Goal: Information Seeking & Learning: Find specific fact

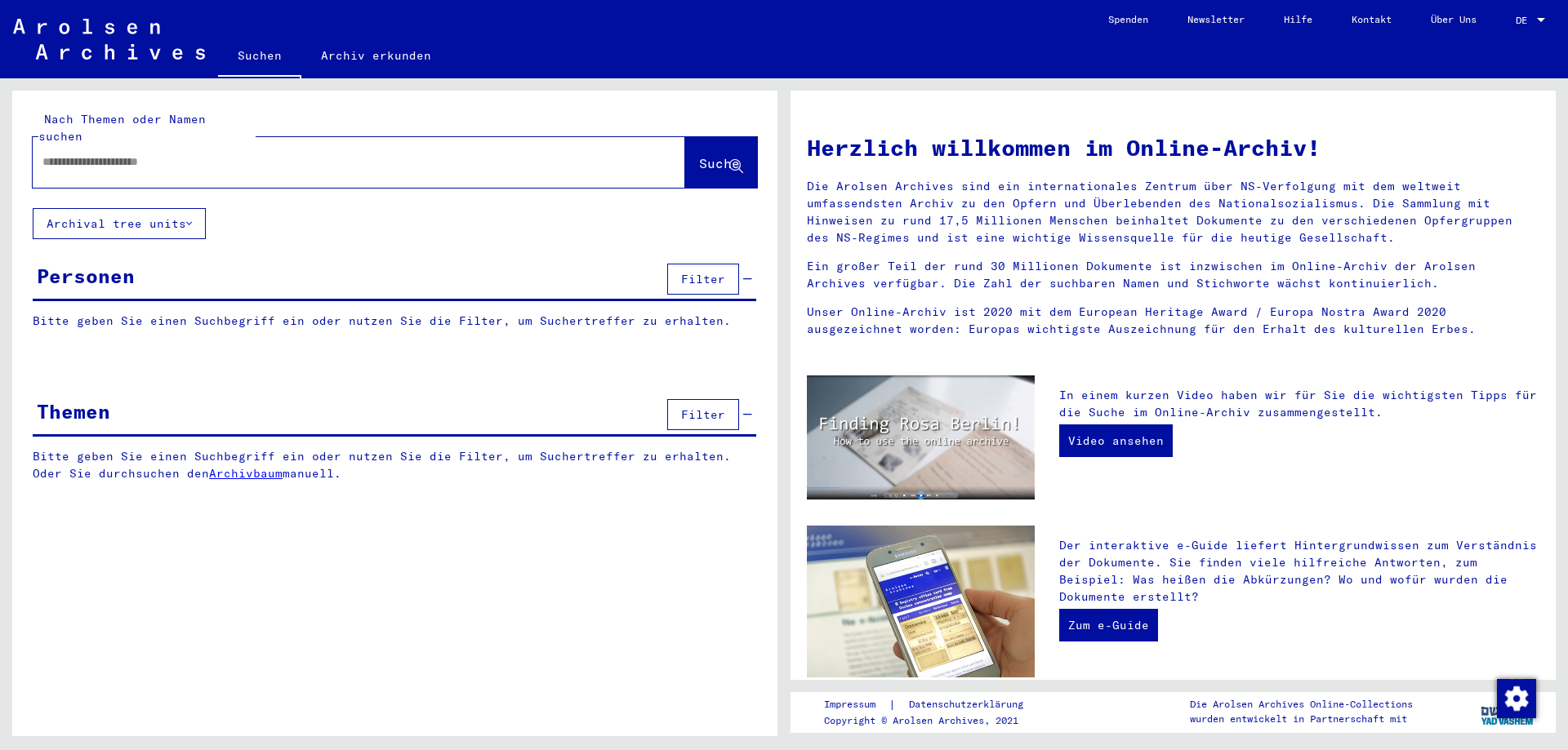
click at [94, 153] on input "text" at bounding box center [339, 162] width 594 height 18
paste input "**********"
type input "**********"
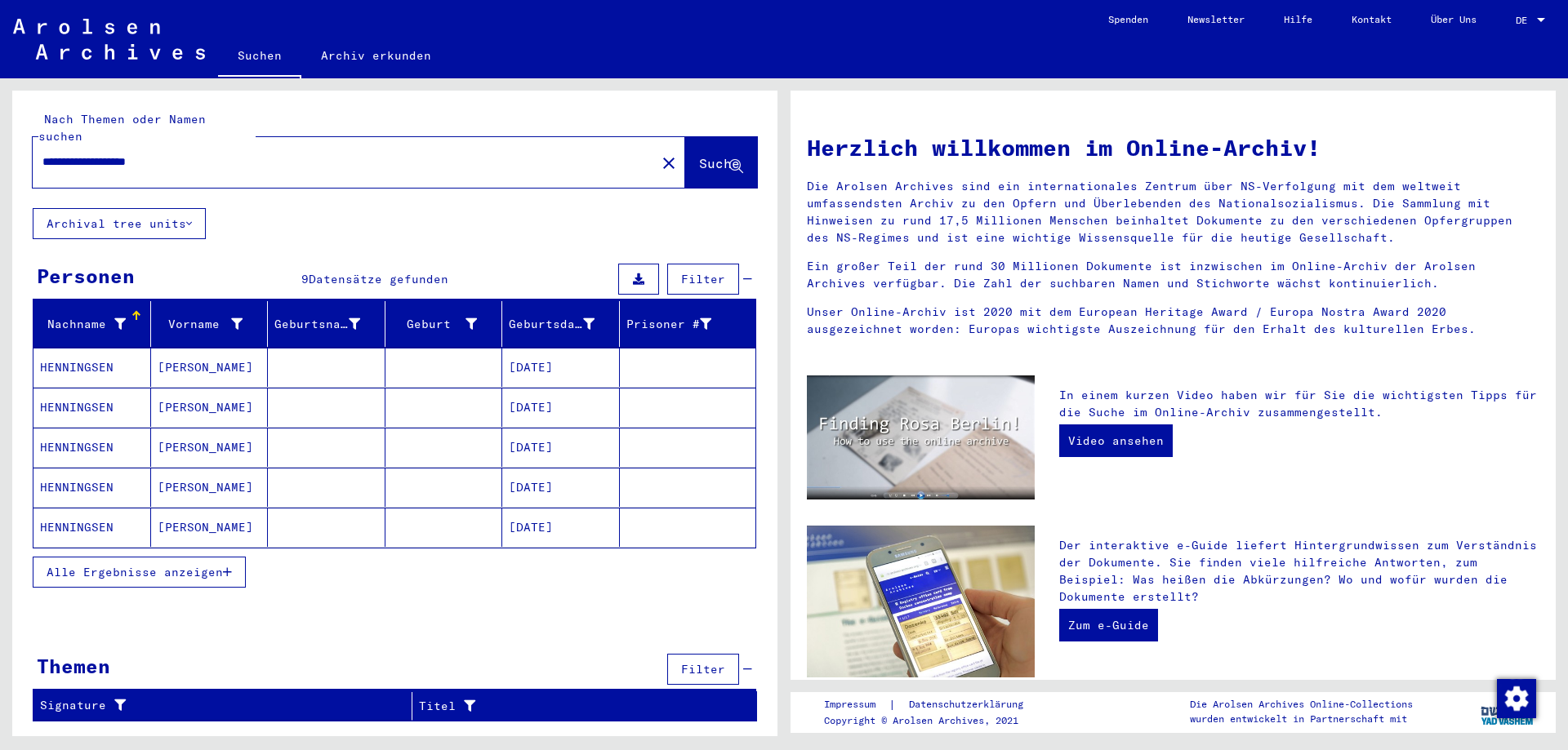
click at [86, 356] on mat-cell "HENNINGSEN" at bounding box center [92, 367] width 117 height 39
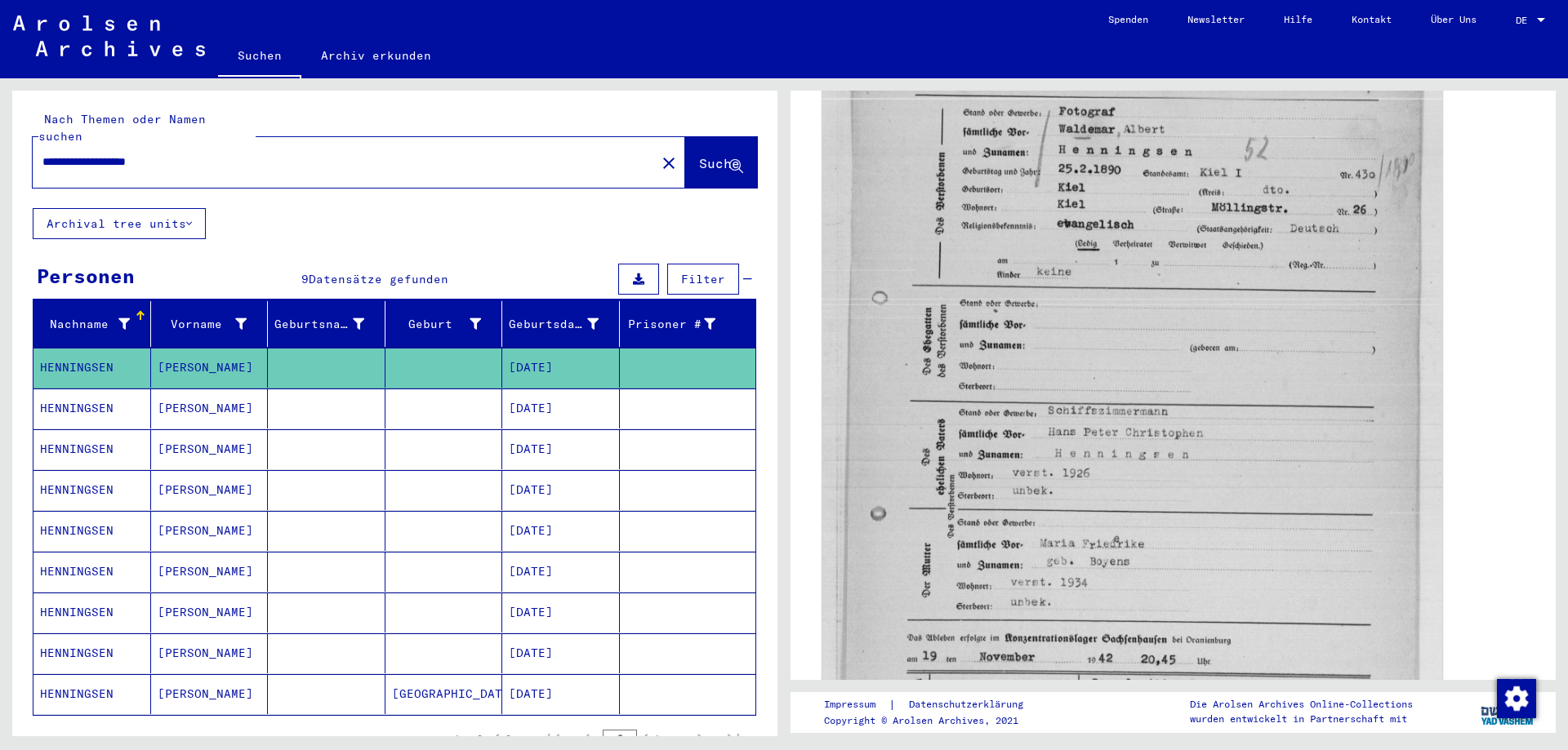
scroll to position [408, 0]
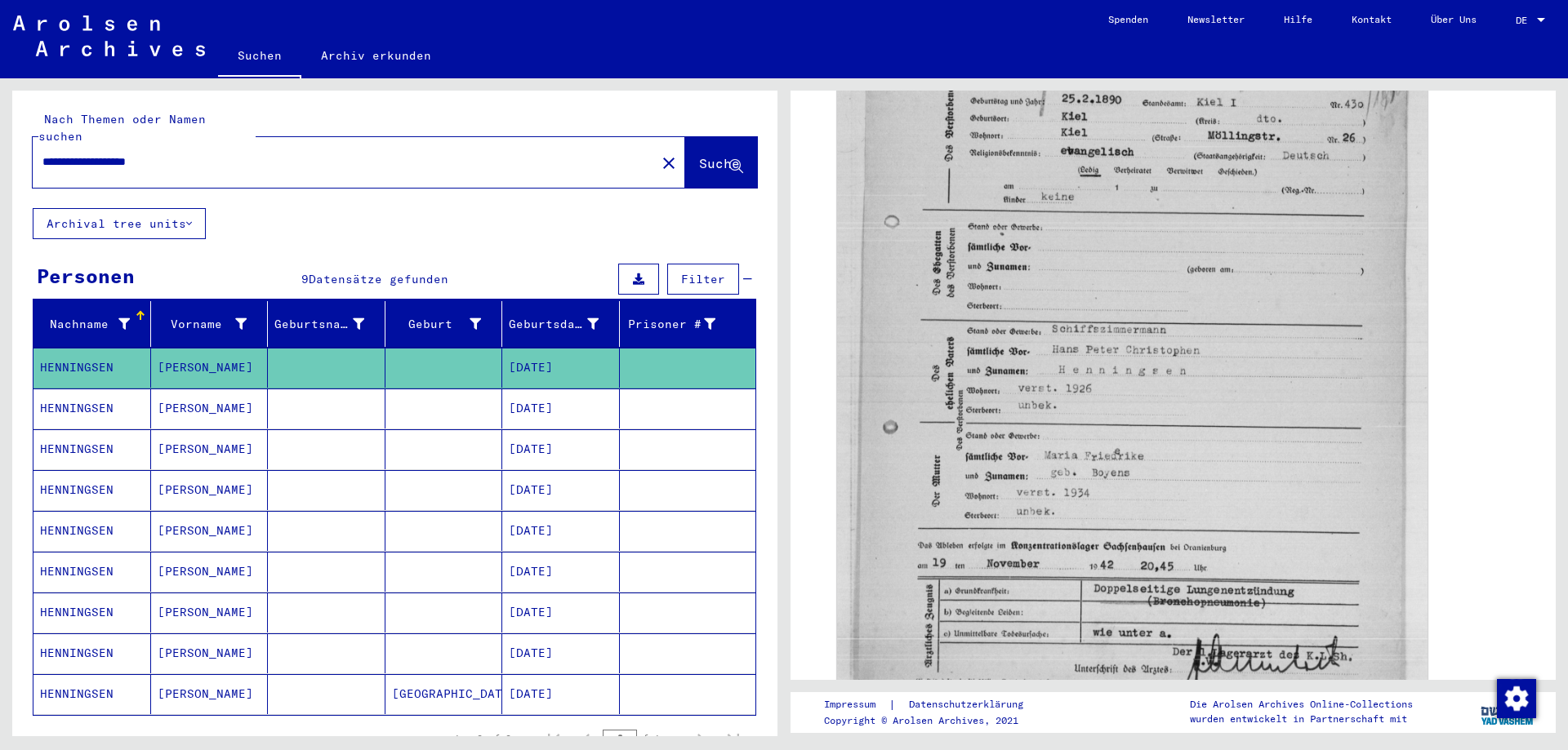
click at [80, 389] on mat-cell "HENNINGSEN" at bounding box center [92, 408] width 117 height 40
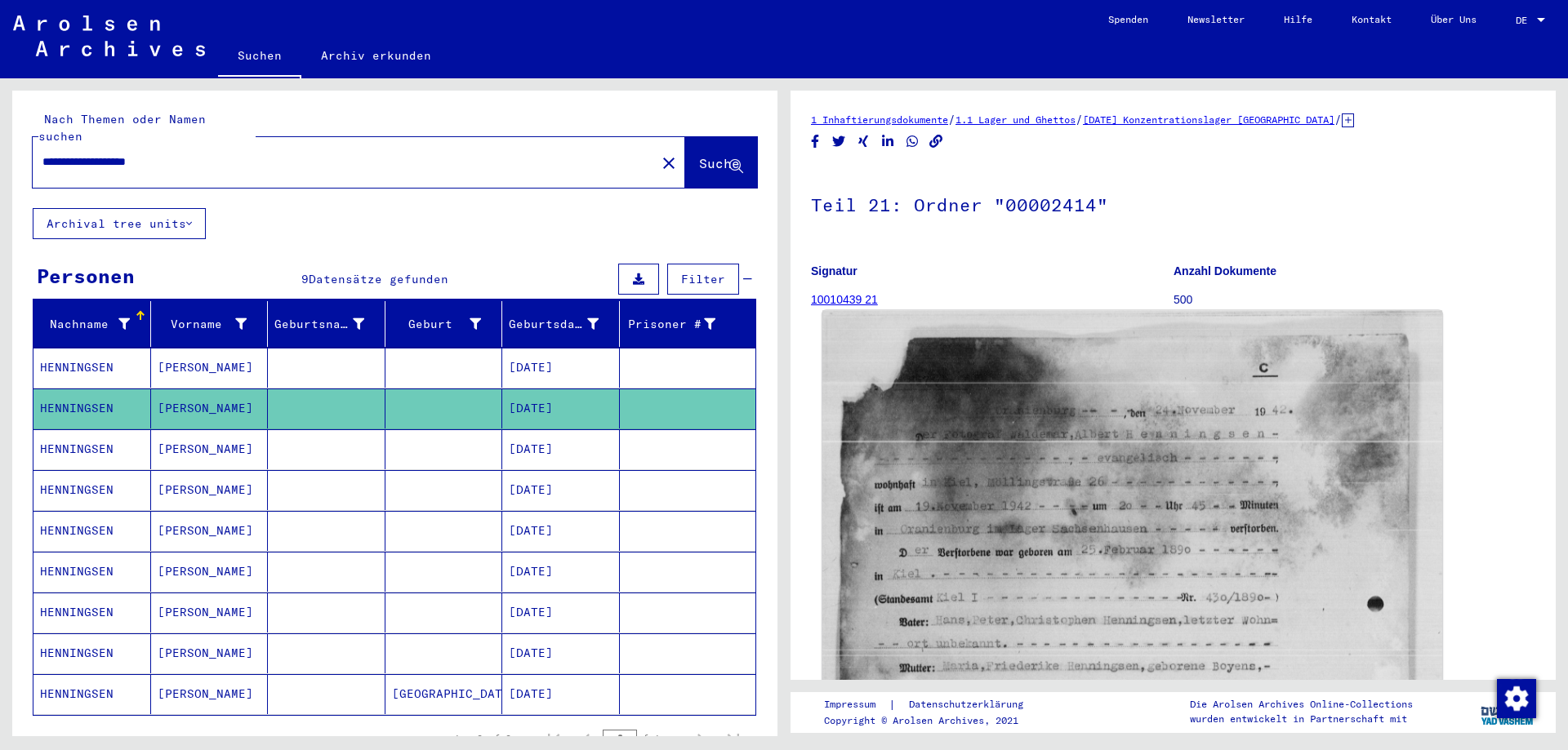
click at [1149, 506] on img at bounding box center [1132, 744] width 620 height 868
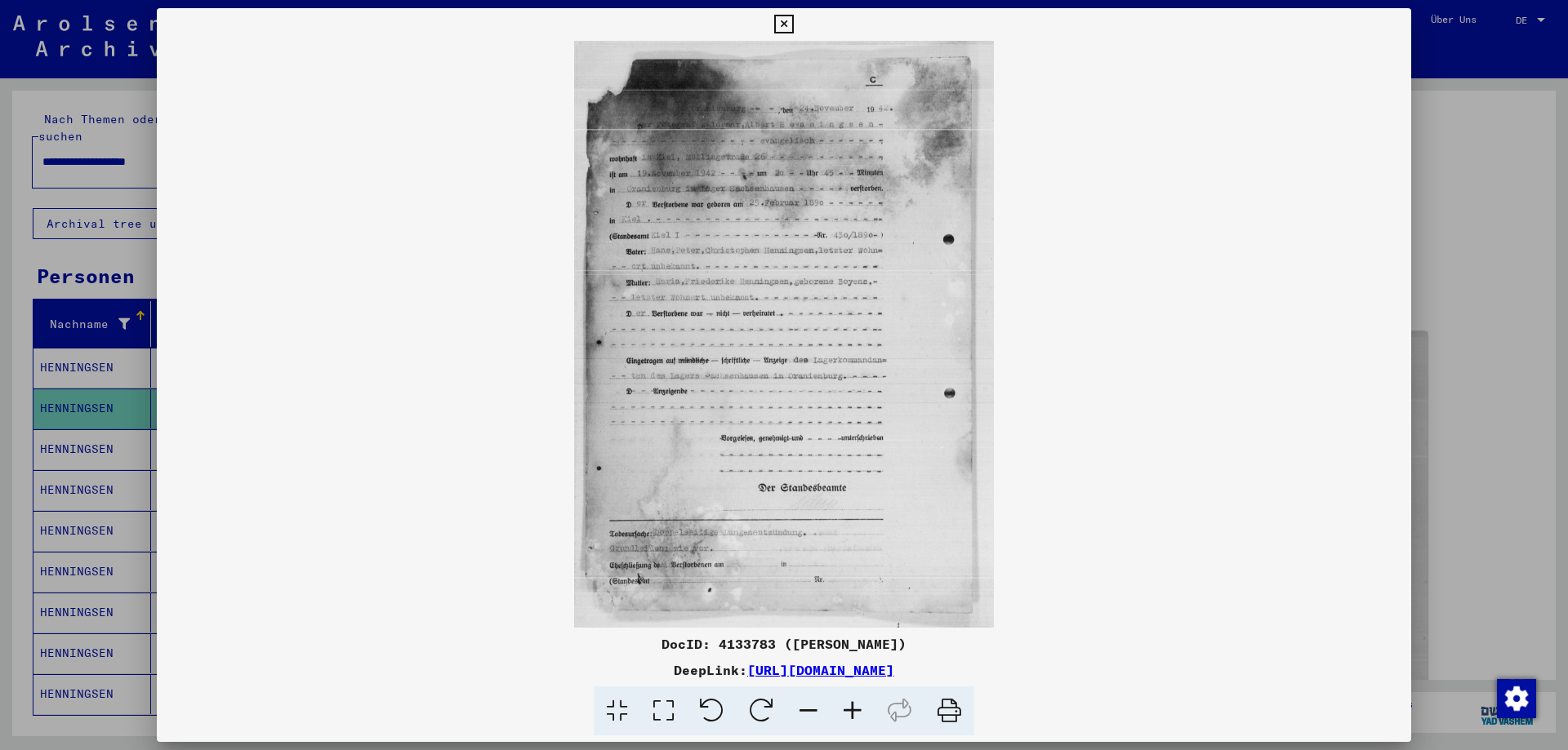
drag, startPoint x: 821, startPoint y: 246, endPoint x: 777, endPoint y: 161, distance: 95.7
click at [826, 390] on img at bounding box center [784, 334] width 1254 height 587
click at [784, 23] on icon at bounding box center [784, 24] width 19 height 20
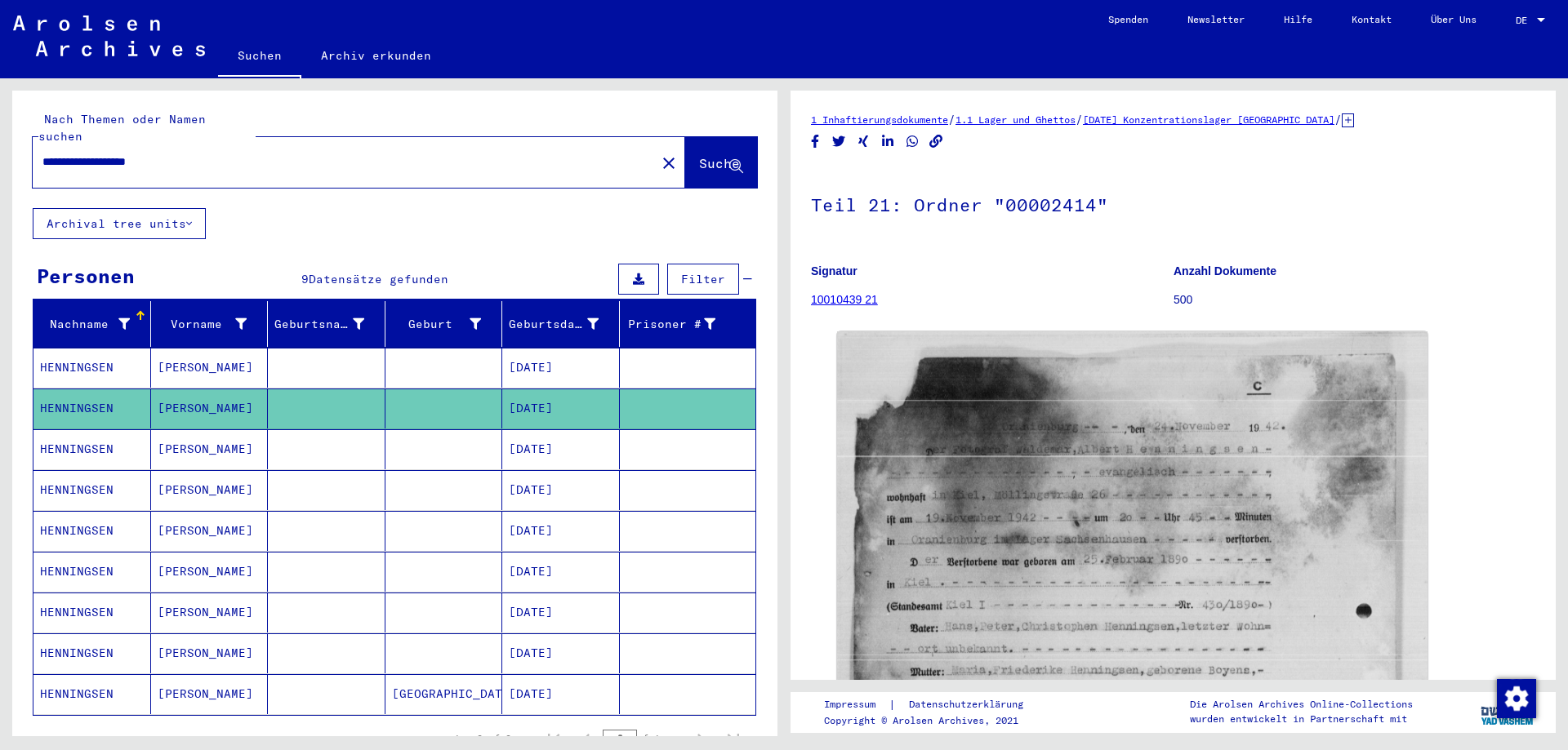
click at [64, 434] on mat-cell "HENNINGSEN" at bounding box center [92, 449] width 117 height 40
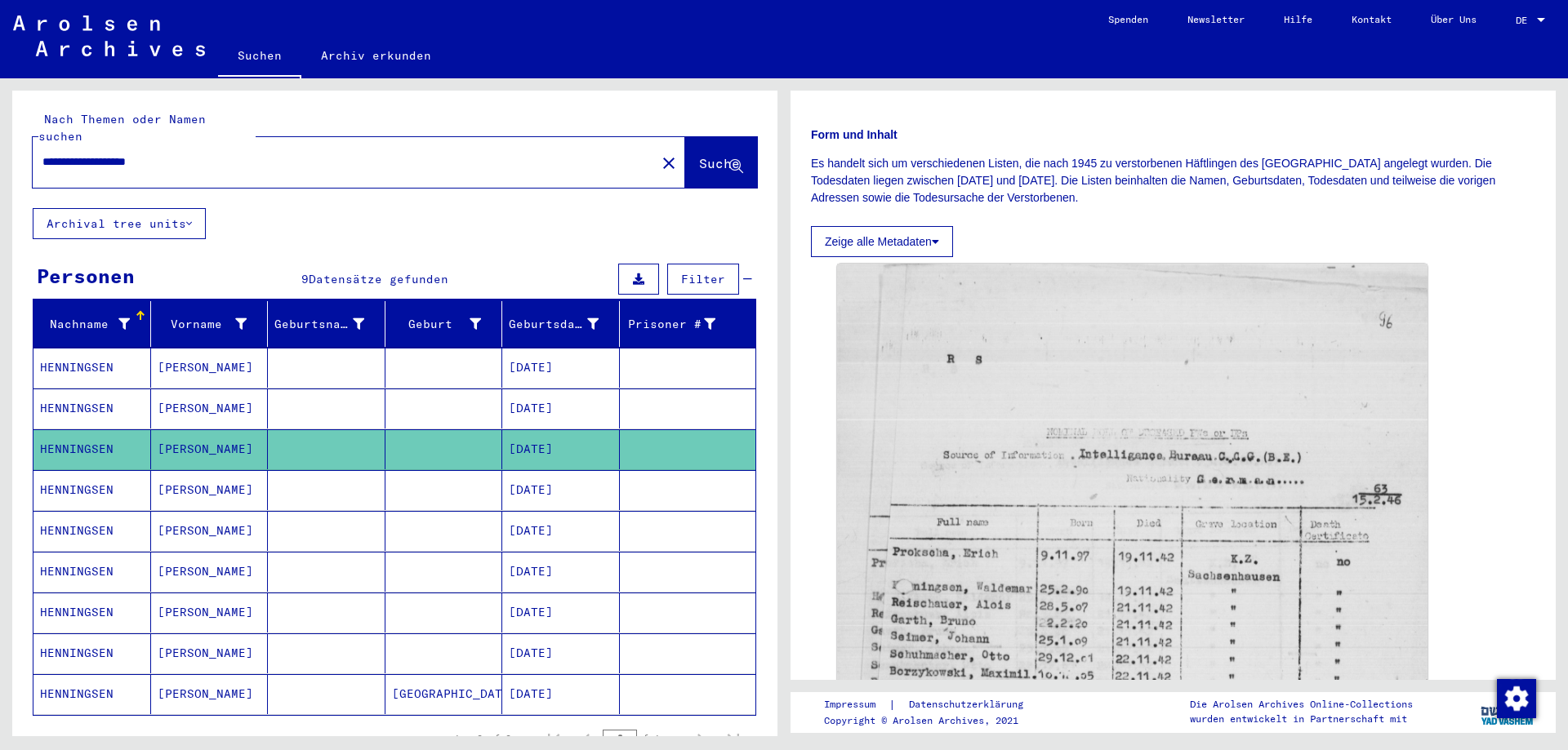
scroll to position [82, 0]
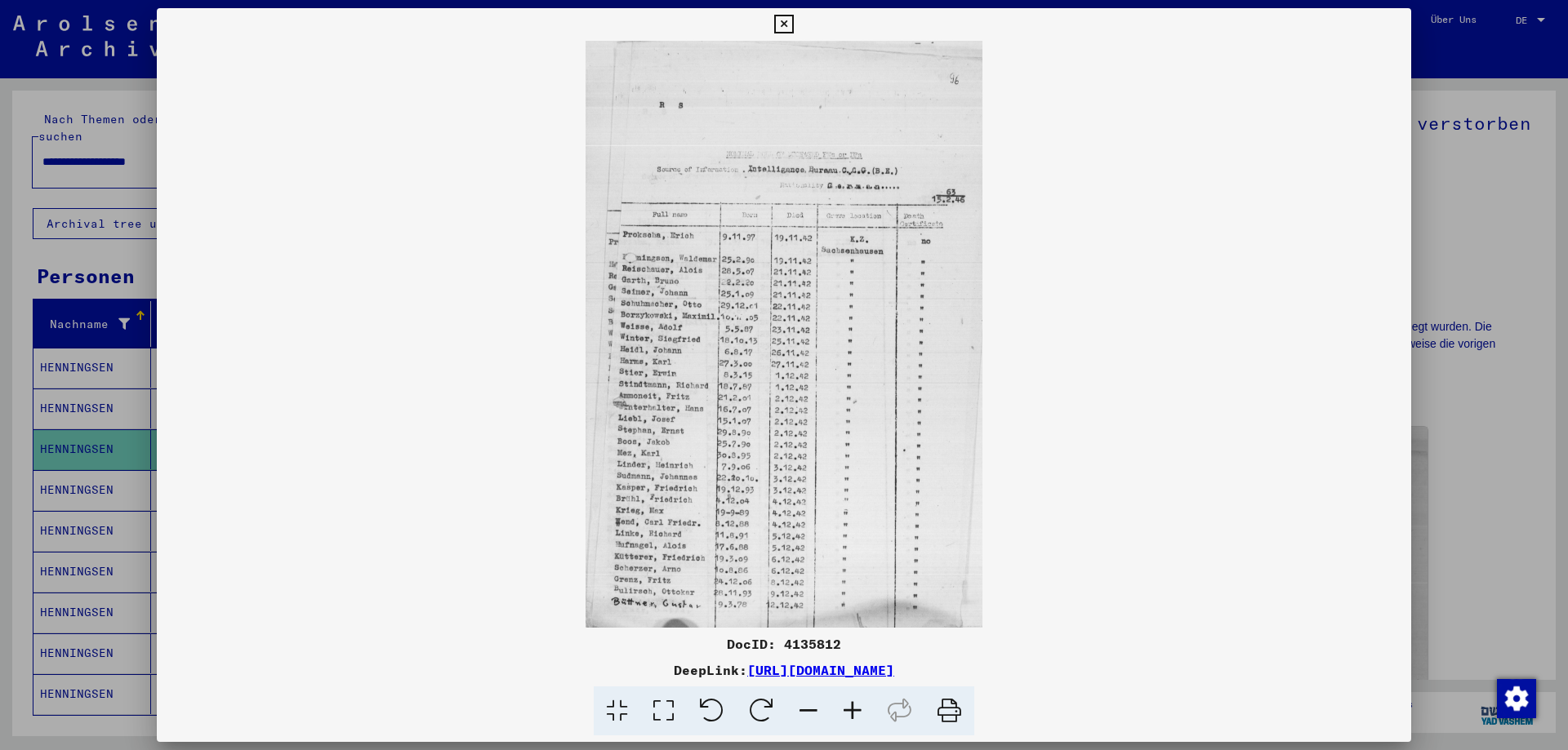
click at [779, 27] on icon at bounding box center [784, 24] width 19 height 20
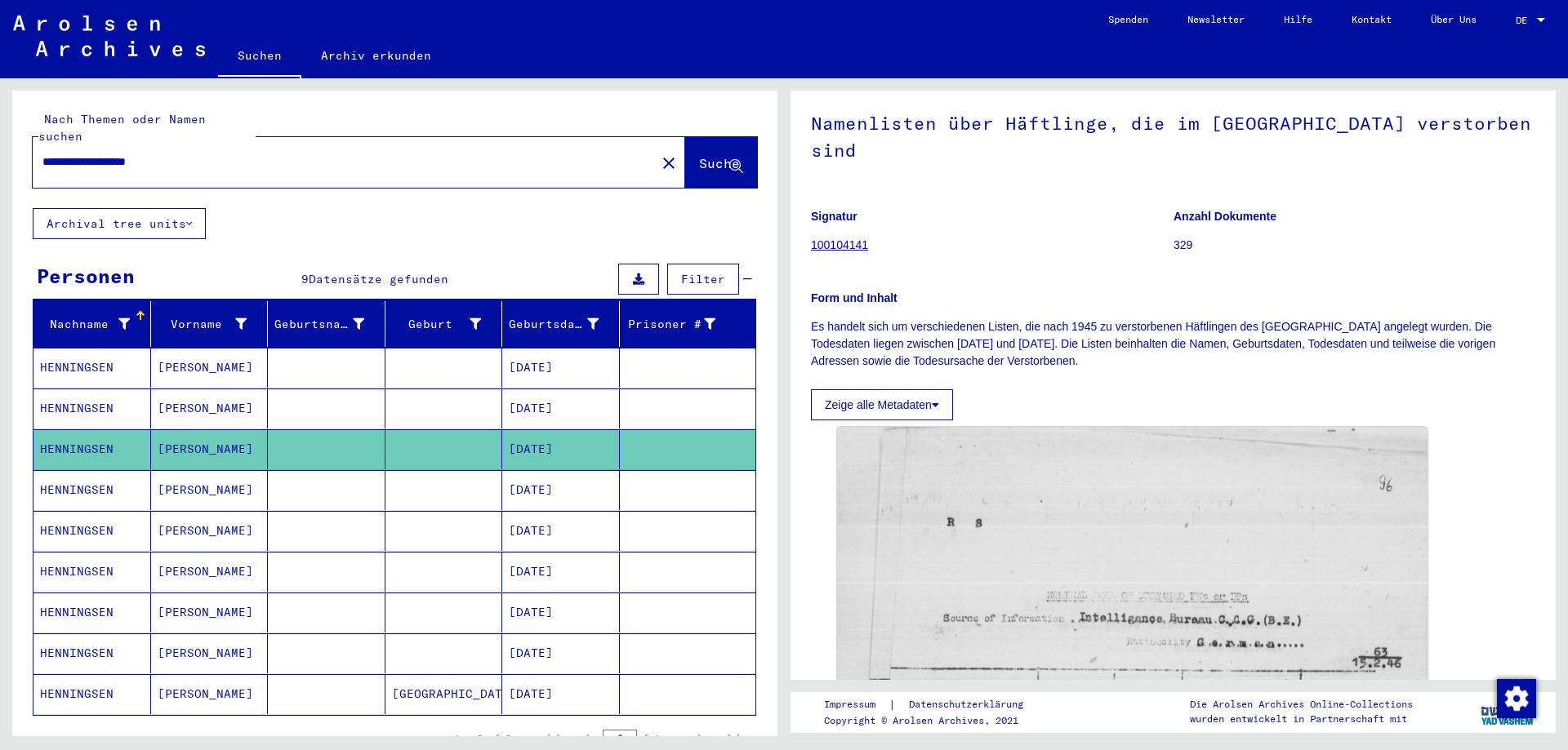
click at [68, 479] on mat-cell "HENNINGSEN" at bounding box center [92, 490] width 117 height 40
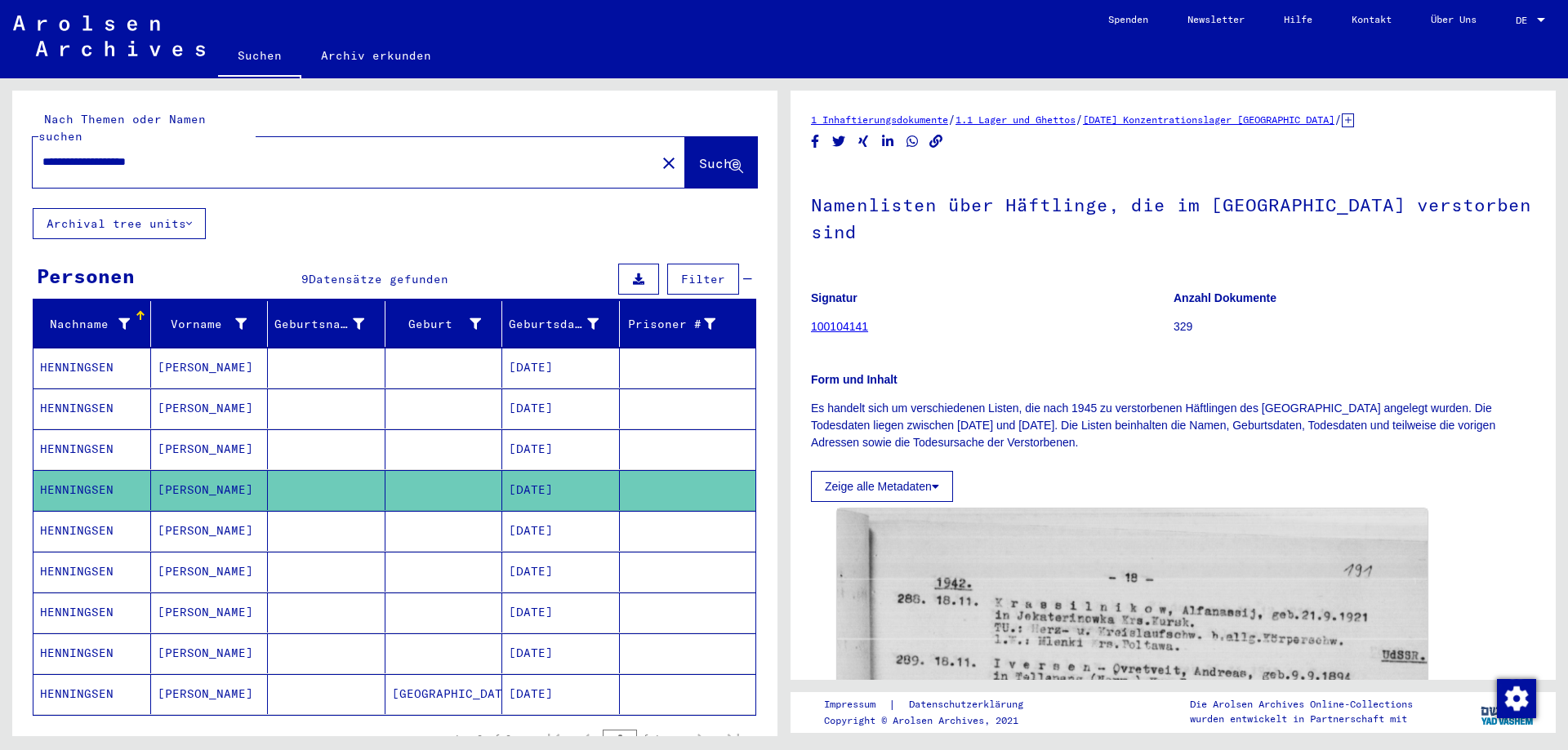
click at [71, 514] on mat-cell "HENNINGSEN" at bounding box center [92, 530] width 117 height 40
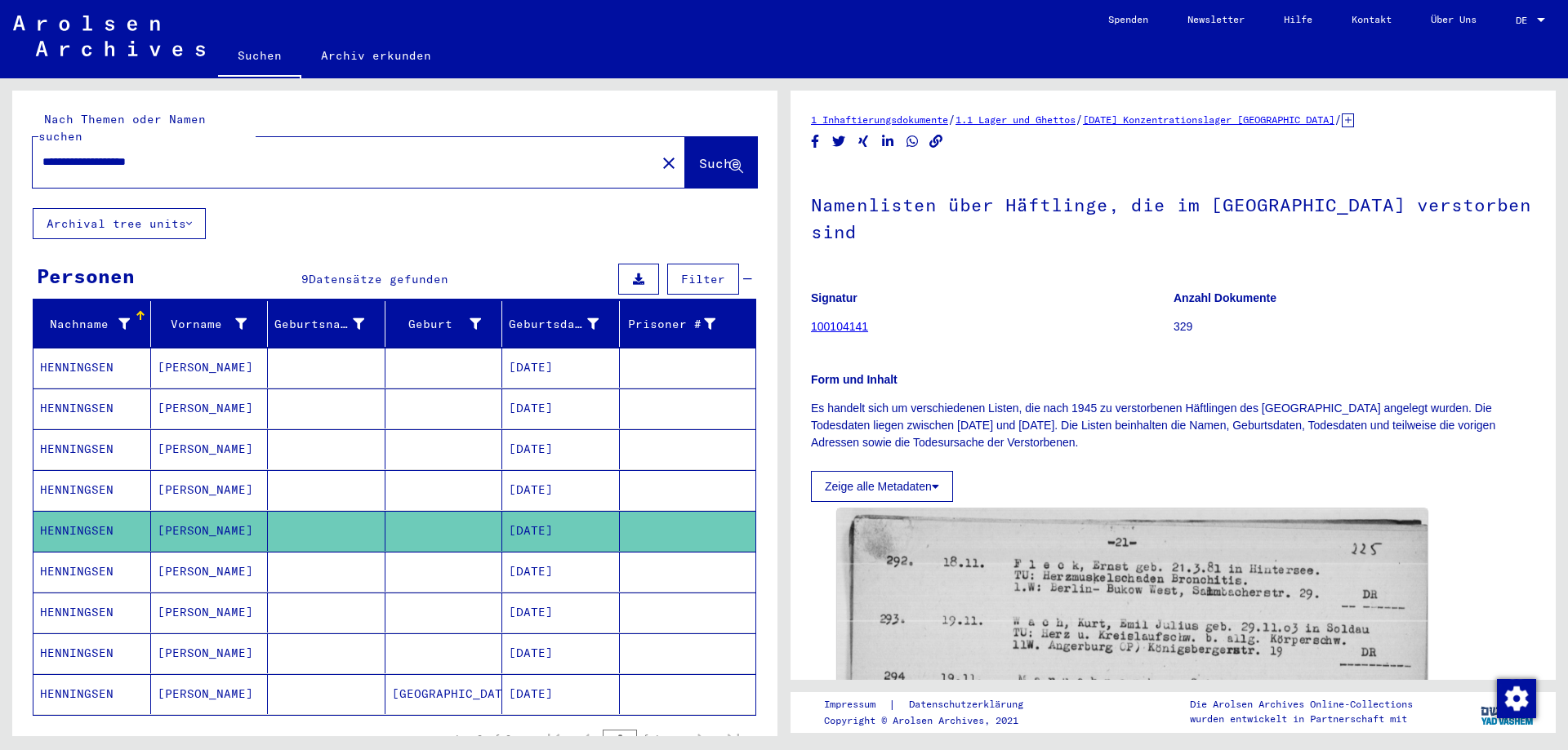
click at [77, 561] on mat-cell "HENNINGSEN" at bounding box center [92, 571] width 117 height 40
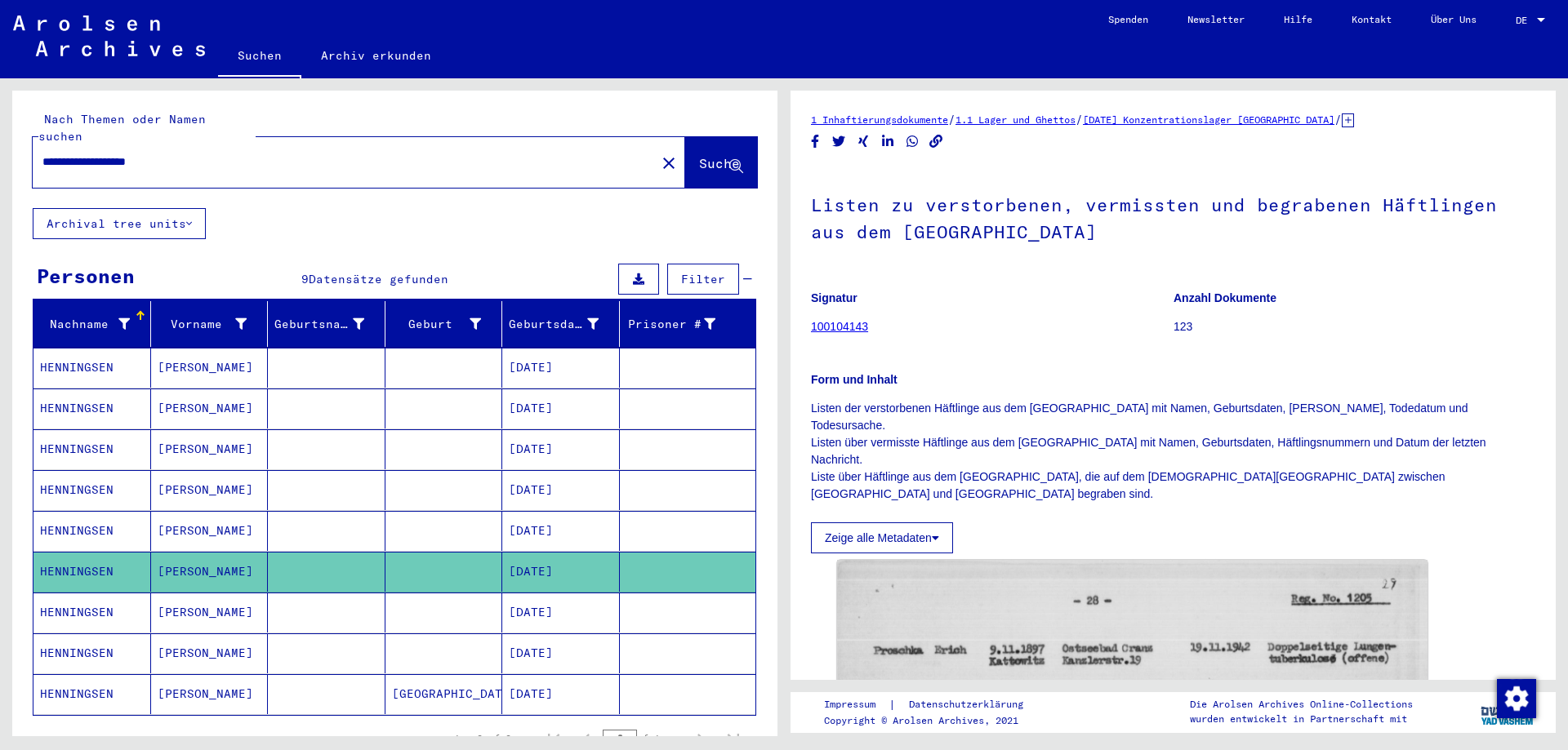
click at [91, 598] on mat-cell "HENNINGSEN" at bounding box center [92, 612] width 117 height 40
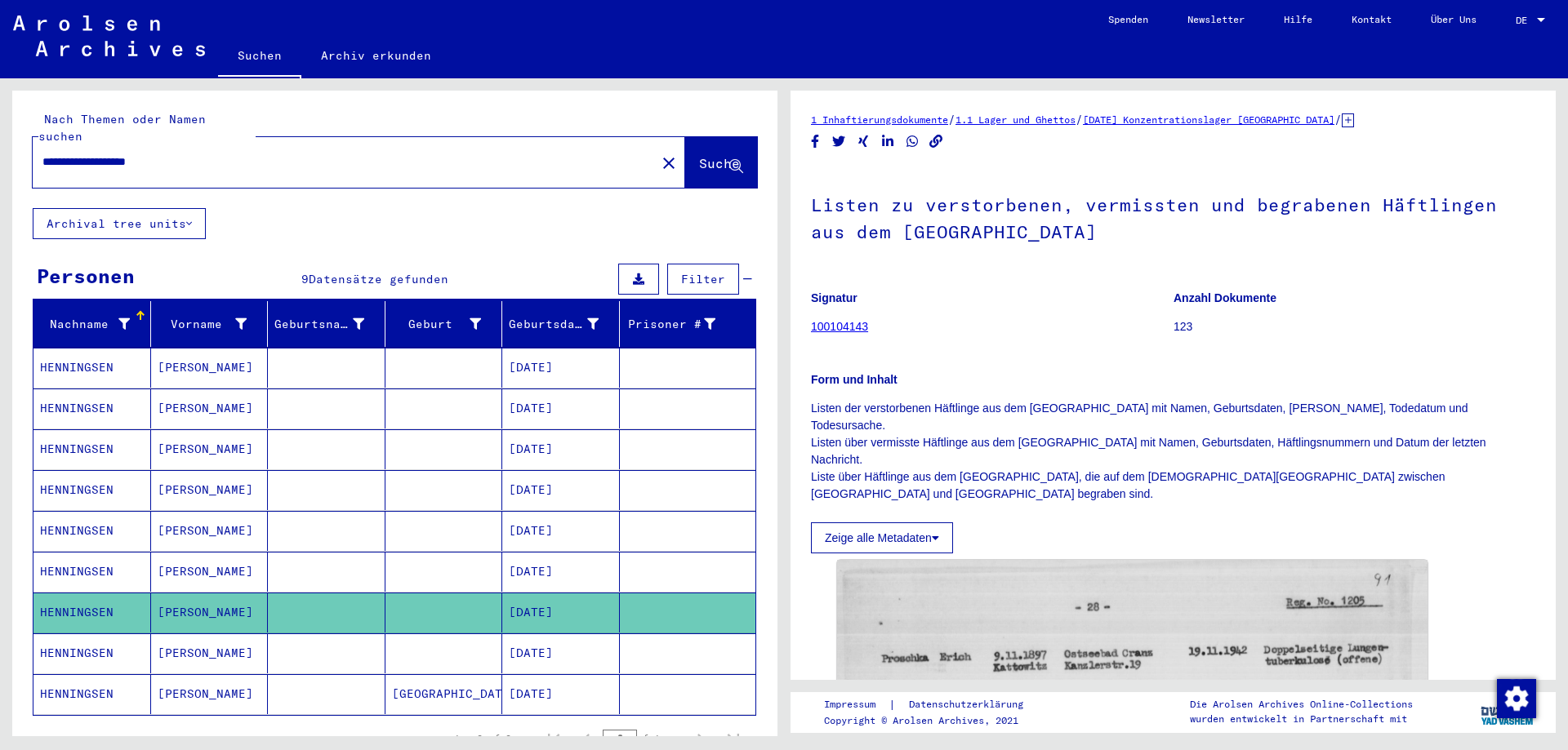
click at [64, 635] on mat-cell "HENNINGSEN" at bounding box center [92, 653] width 117 height 40
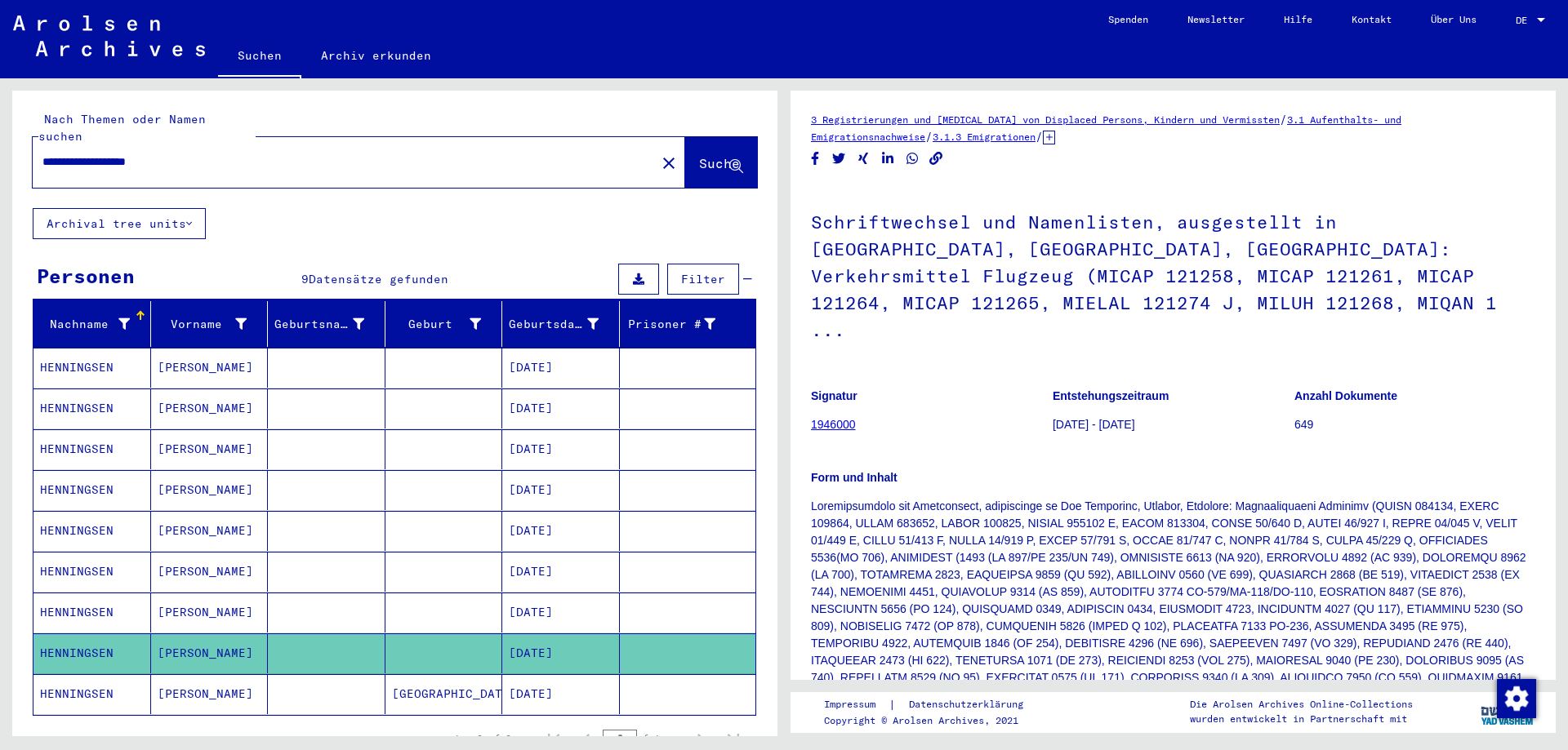
scroll to position [326, 0]
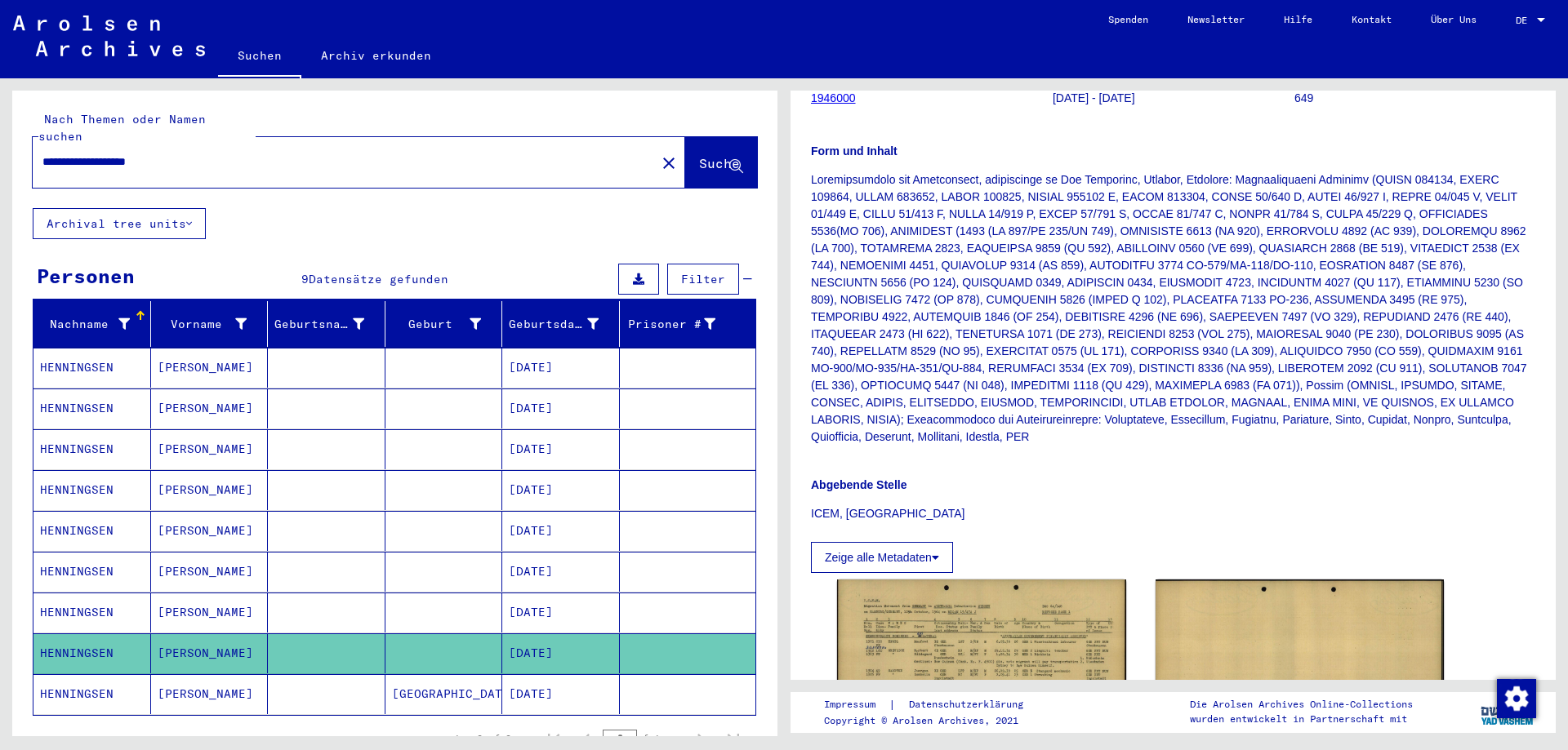
click at [68, 679] on icon at bounding box center [67, 685] width 41 height 65
click at [89, 673] on button at bounding box center [68, 686] width 53 height 53
click at [224, 593] on mat-cell "[PERSON_NAME]" at bounding box center [210, 612] width 117 height 40
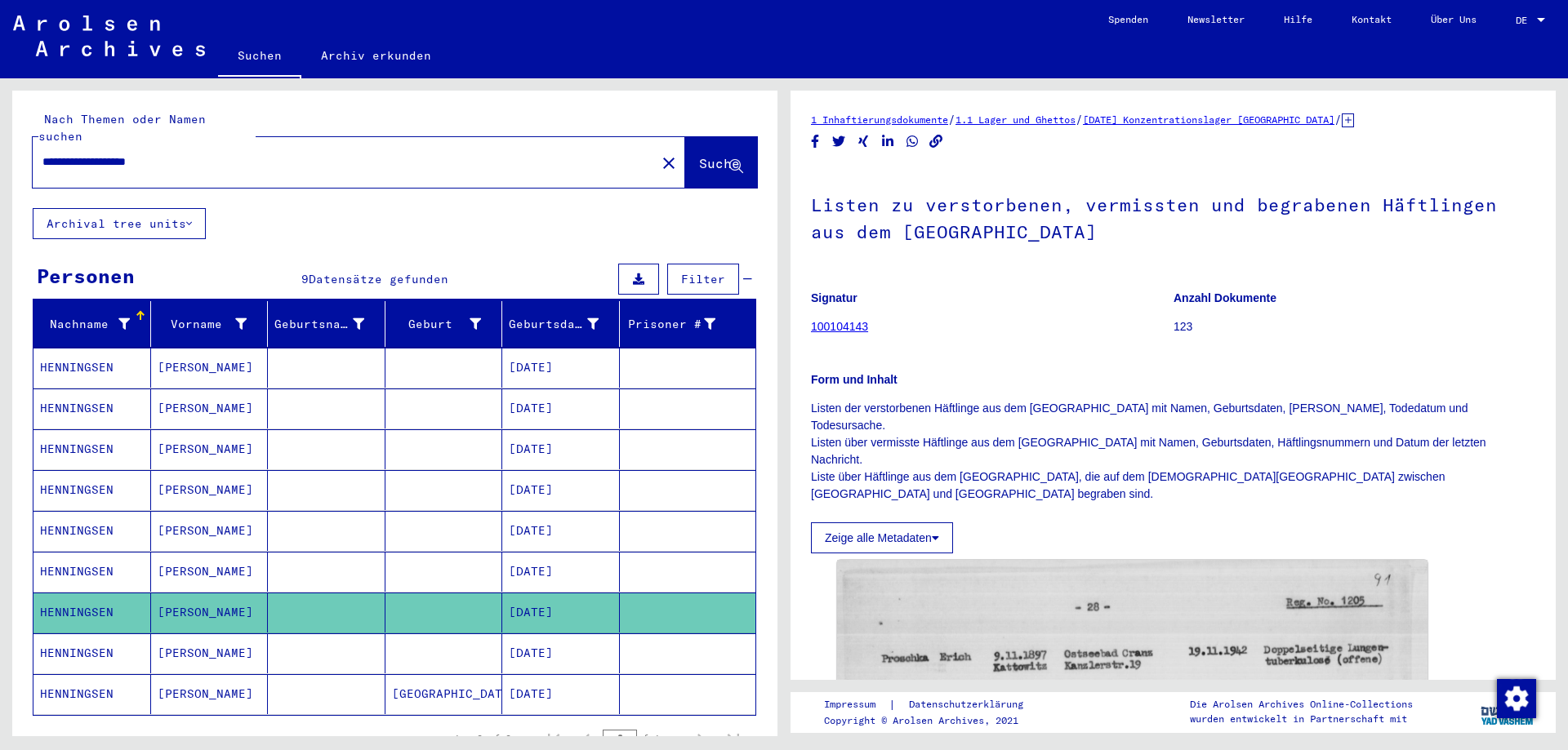
click at [194, 677] on mat-cell "[PERSON_NAME]" at bounding box center [210, 694] width 117 height 40
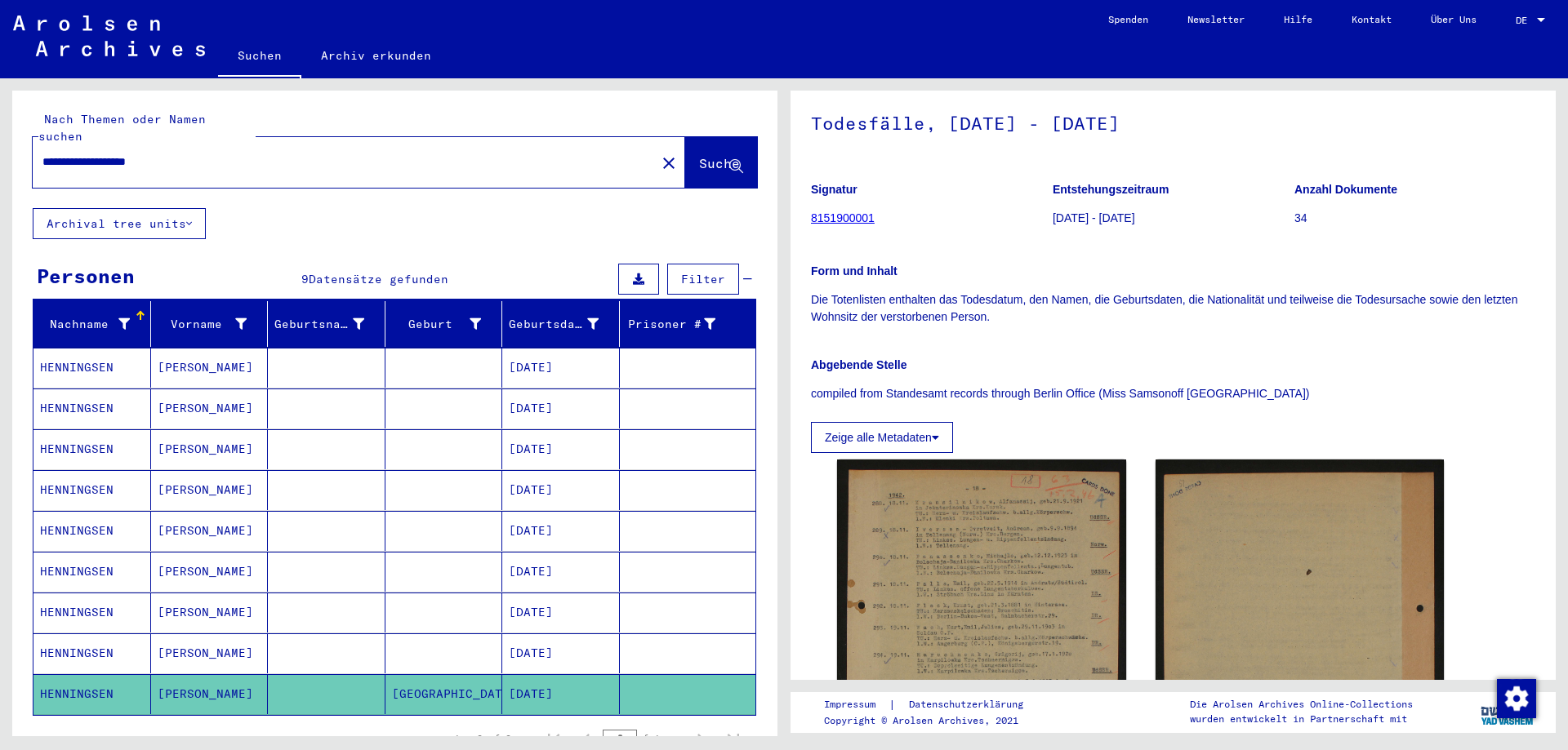
scroll to position [163, 0]
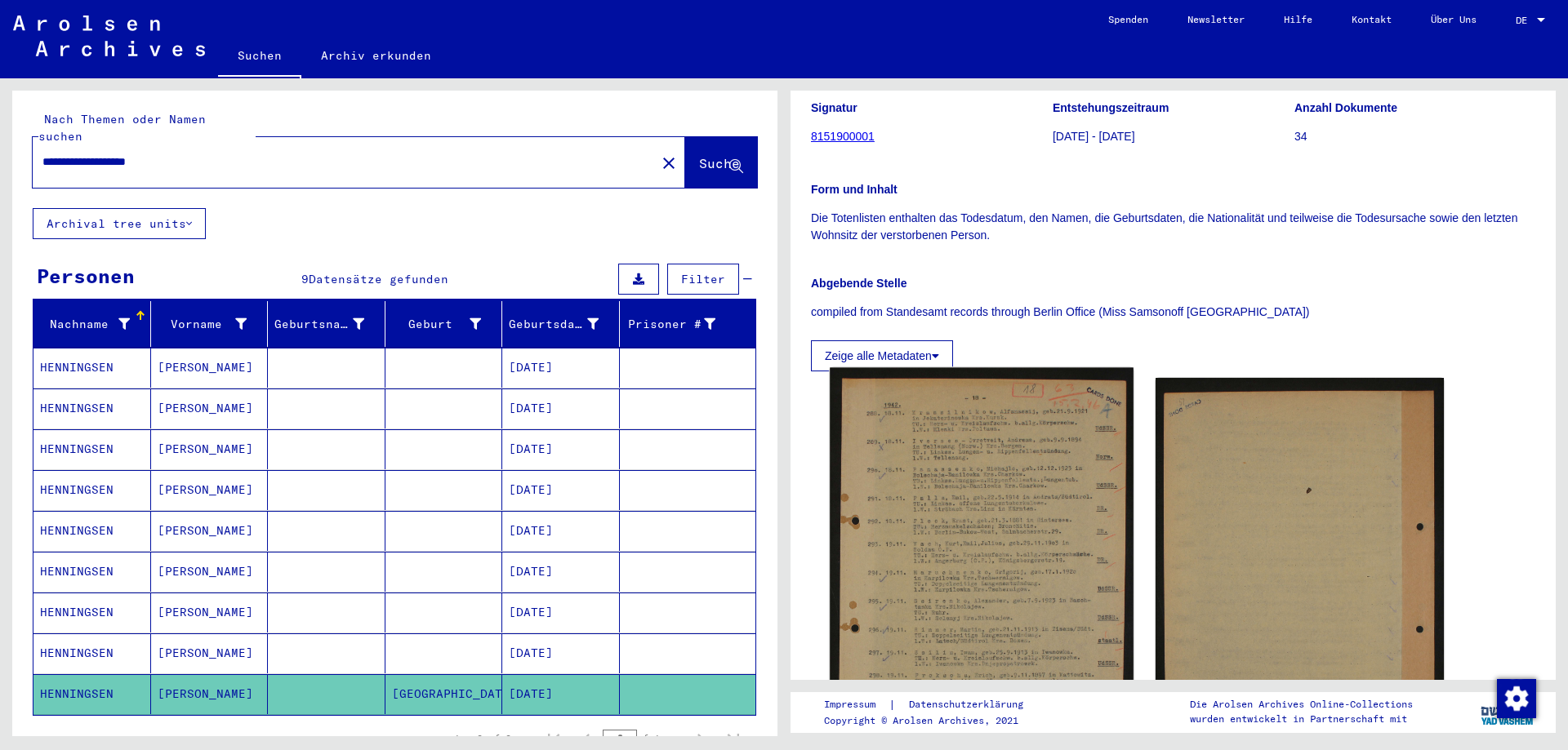
click at [1004, 442] on img at bounding box center [981, 578] width 303 height 421
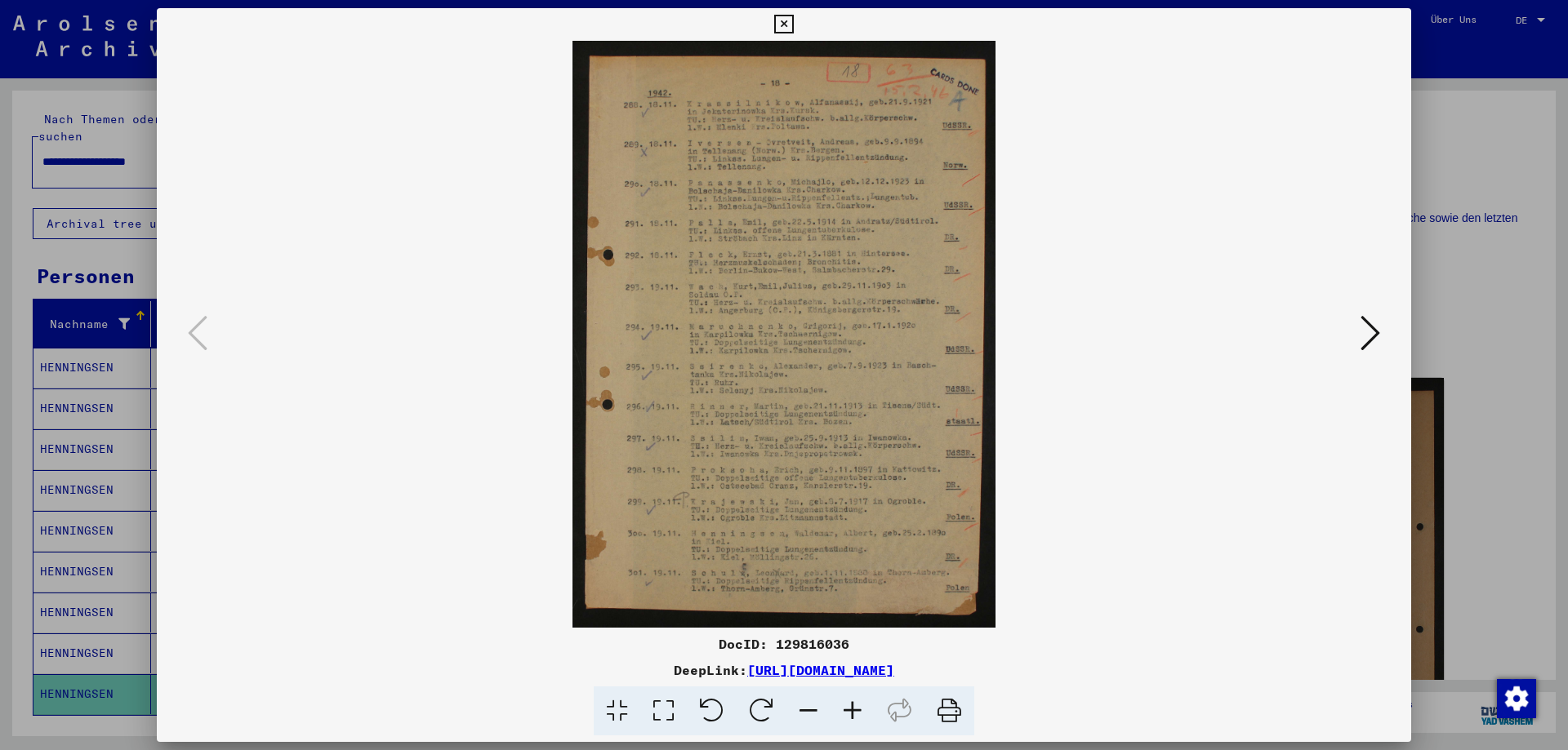
click at [665, 718] on icon at bounding box center [663, 711] width 47 height 50
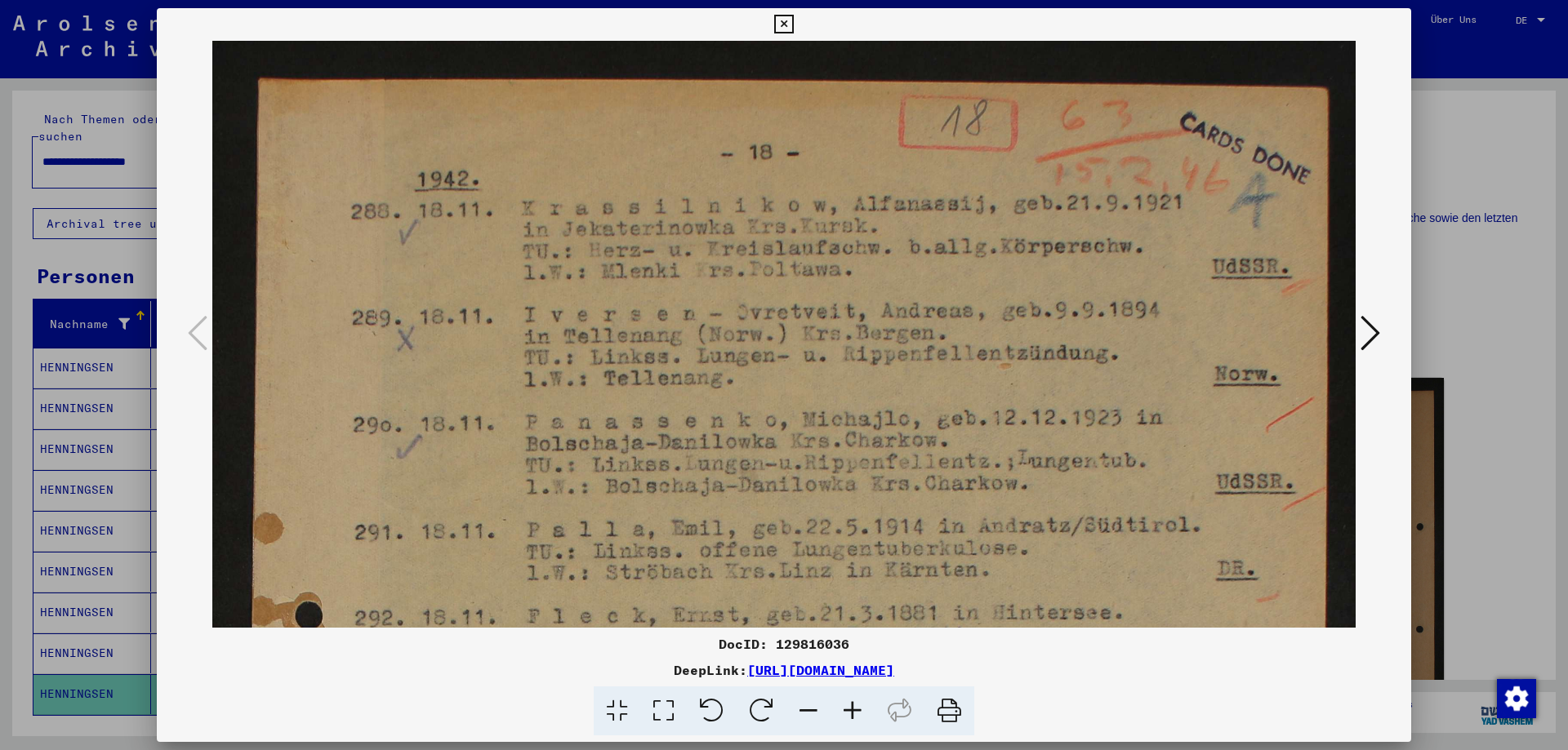
scroll to position [5, 0]
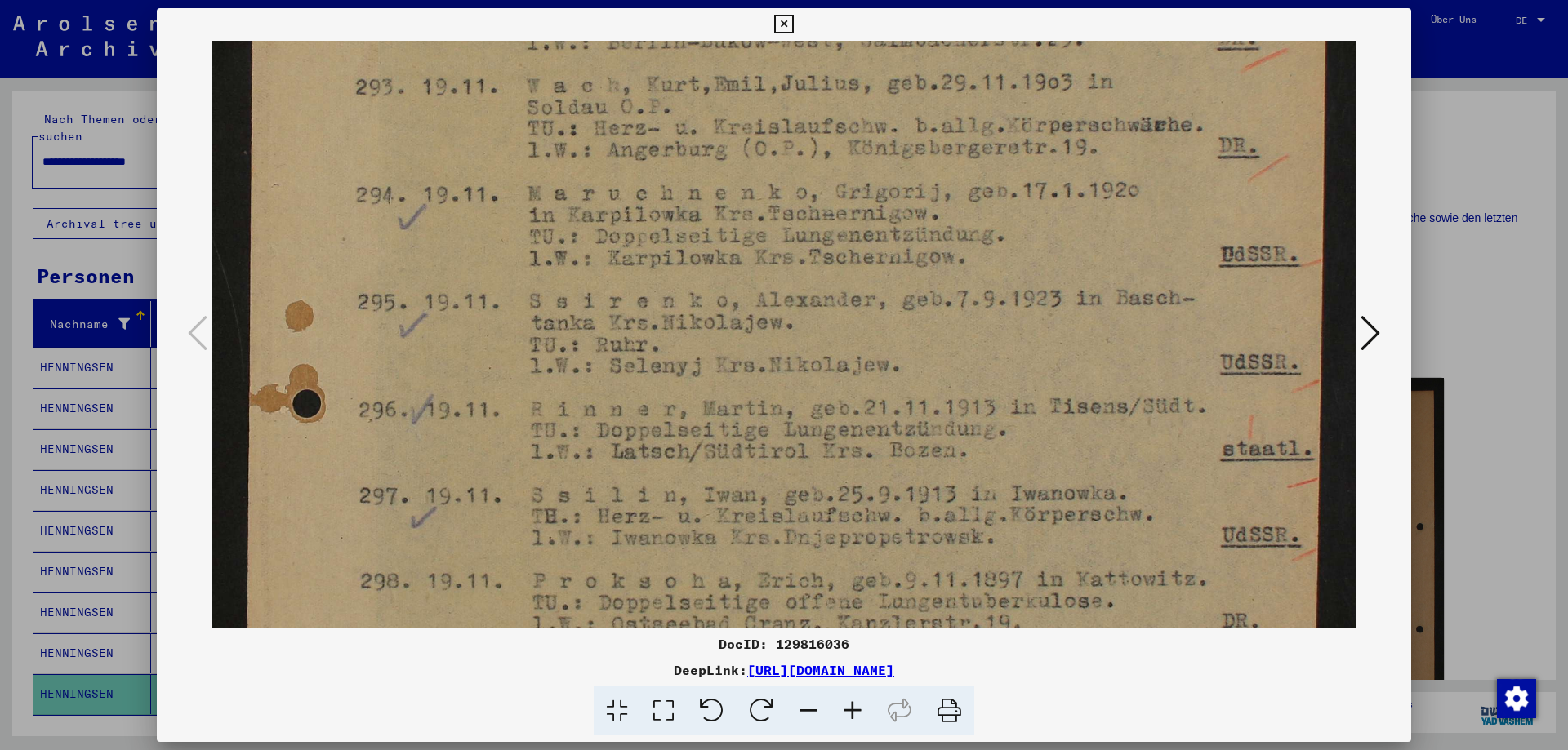
drag, startPoint x: 1105, startPoint y: 521, endPoint x: 1054, endPoint y: -96, distance: 619.1
click at [1054, 0] on html "**********" at bounding box center [784, 375] width 1568 height 750
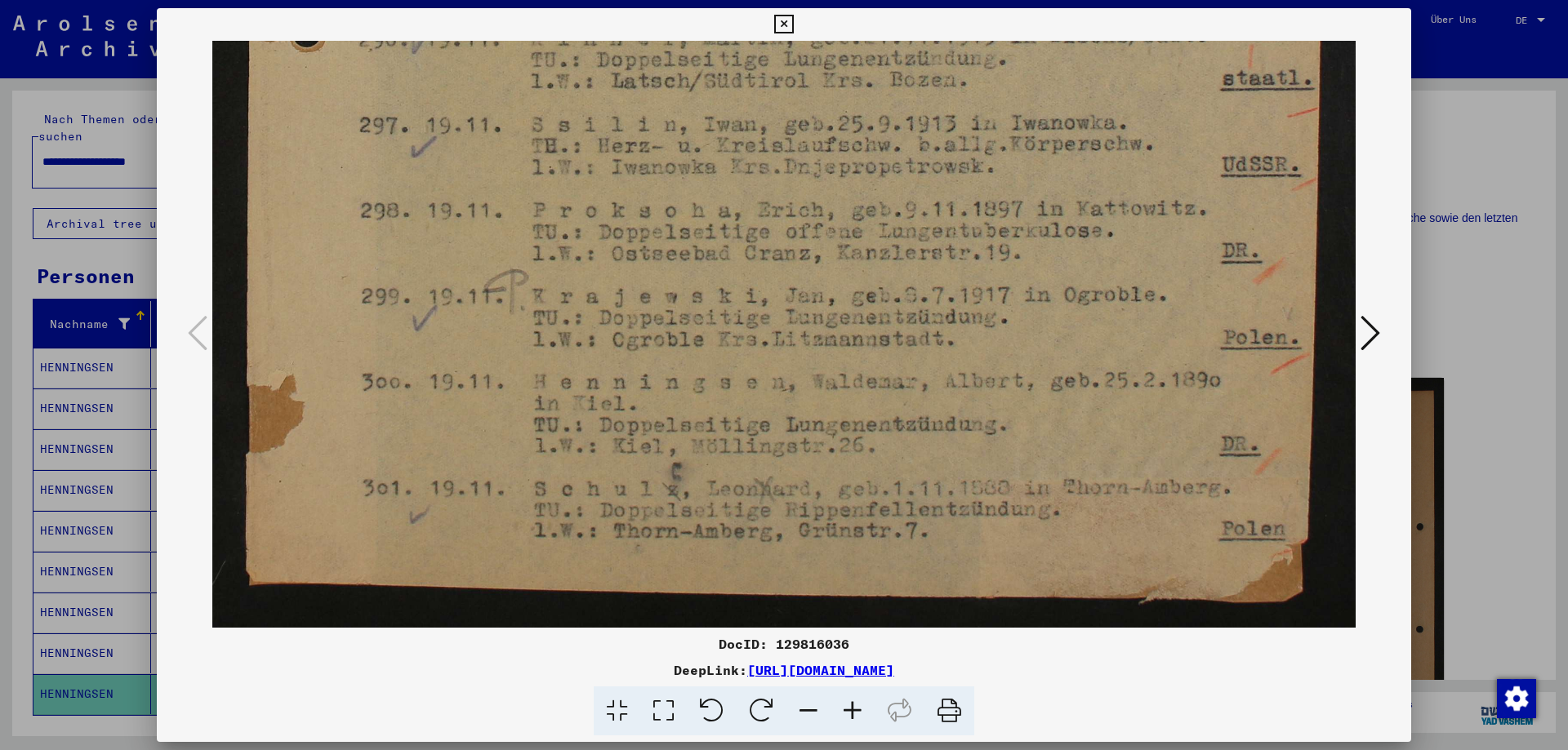
drag, startPoint x: 817, startPoint y: 360, endPoint x: 806, endPoint y: 19, distance: 341.2
click at [806, 18] on div "DocID: 129816036 DeepLink: [URL][DOMAIN_NAME]" at bounding box center [784, 372] width 1254 height 729
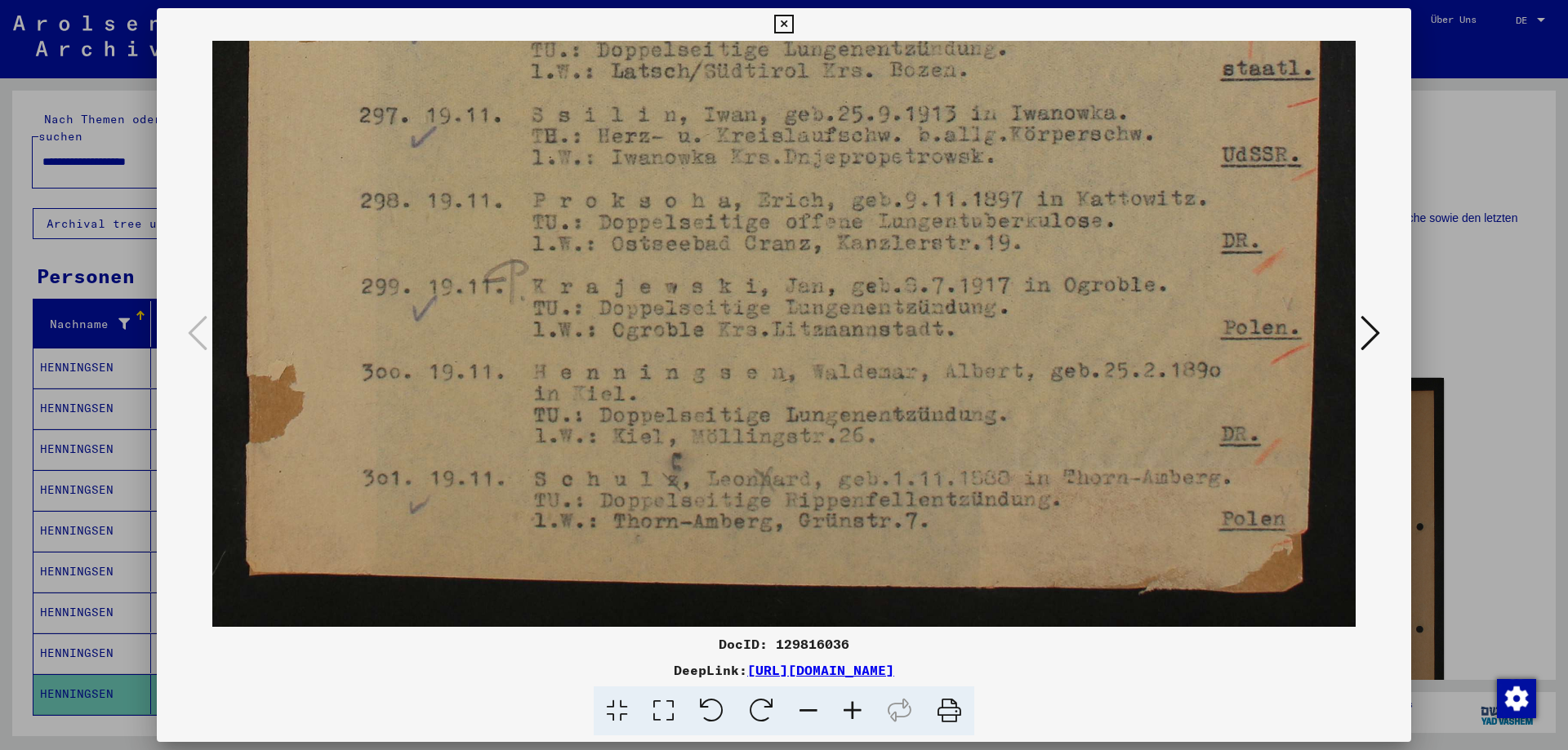
scroll to position [999, 0]
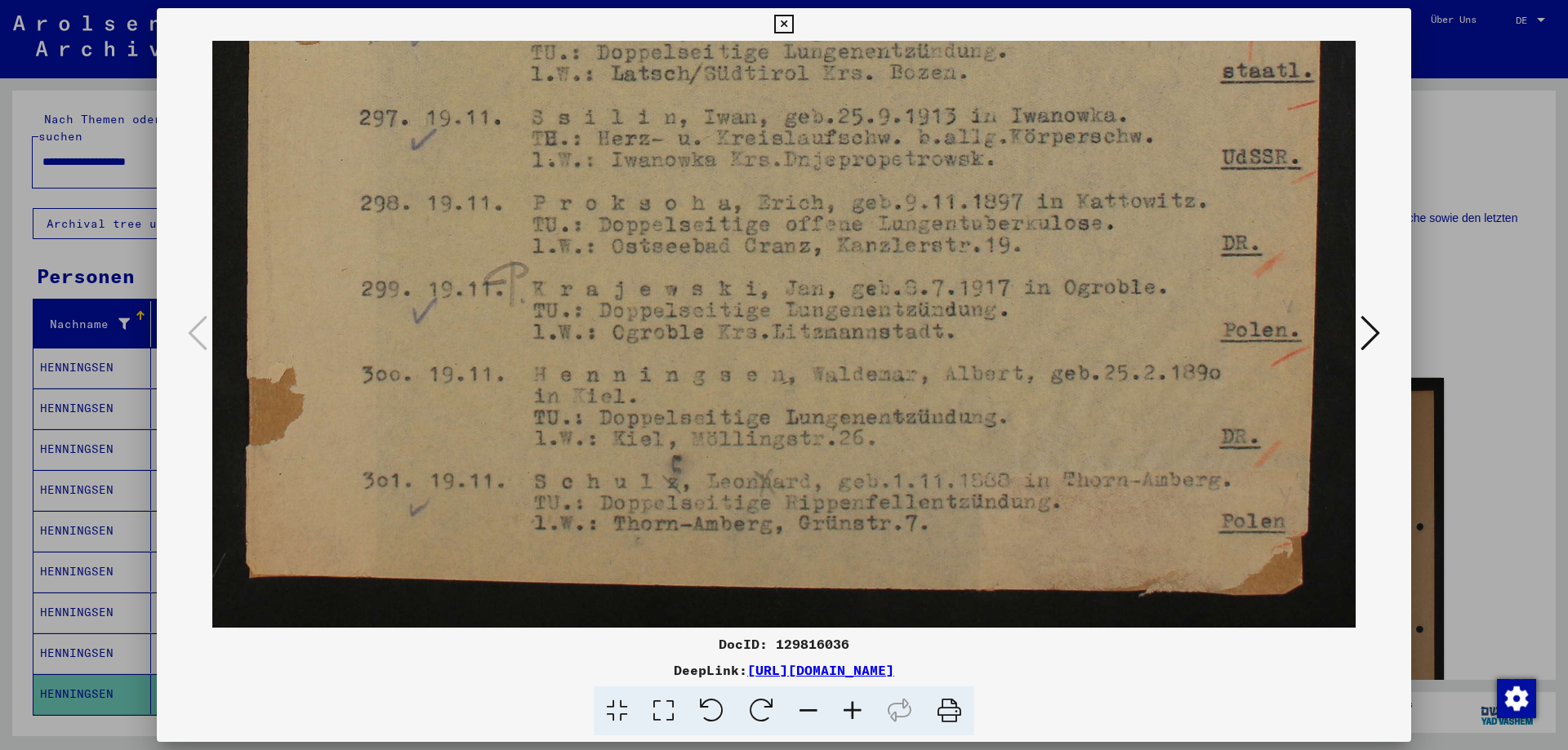
drag, startPoint x: 896, startPoint y: 340, endPoint x: 898, endPoint y: 320, distance: 20.1
click at [789, 22] on icon at bounding box center [784, 24] width 19 height 20
